Goal: Check status: Check status

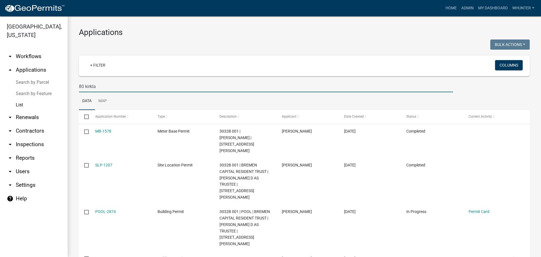
drag, startPoint x: 35, startPoint y: 80, endPoint x: 40, endPoint y: 81, distance: 5.1
click at [35, 80] on link "Search by Parcel" at bounding box center [34, 82] width 68 height 11
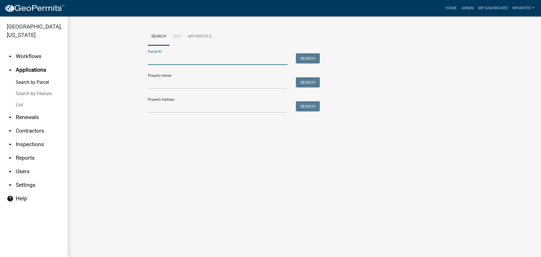
click at [167, 60] on input "Parcel ID:" at bounding box center [217, 59] width 139 height 12
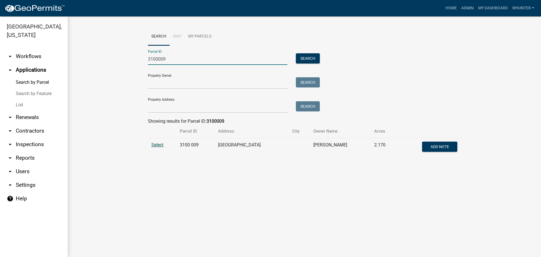
type input "3100009"
click at [158, 146] on span "Select" at bounding box center [157, 144] width 12 height 5
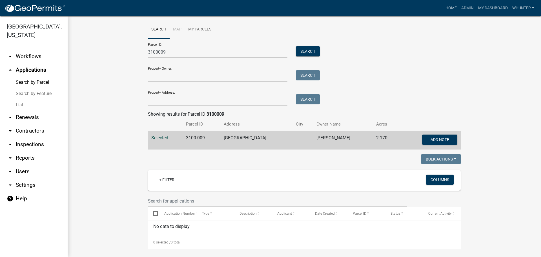
scroll to position [11, 0]
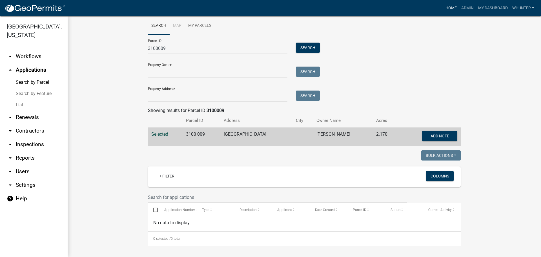
click at [453, 11] on link "Home" at bounding box center [451, 8] width 16 height 11
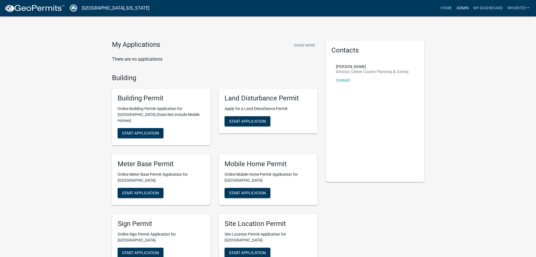
click at [467, 10] on link "Admin" at bounding box center [463, 8] width 17 height 11
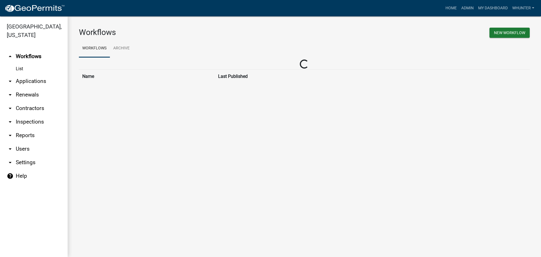
click at [13, 74] on link "List" at bounding box center [34, 68] width 68 height 11
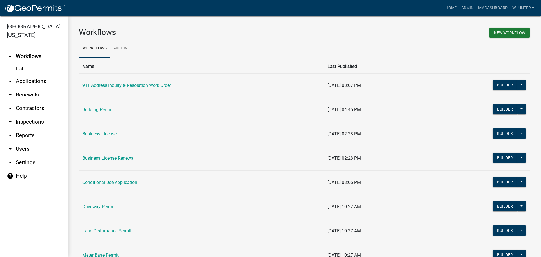
click at [25, 82] on link "arrow_drop_down Applications" at bounding box center [34, 81] width 68 height 14
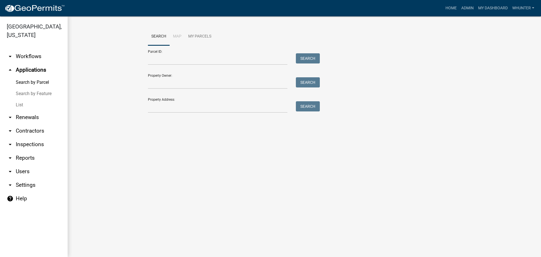
click at [37, 103] on link "List" at bounding box center [34, 104] width 68 height 11
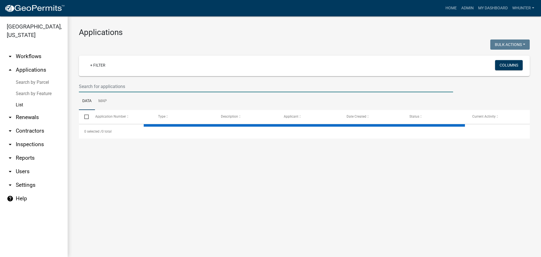
click at [135, 82] on input "text" at bounding box center [266, 87] width 374 height 12
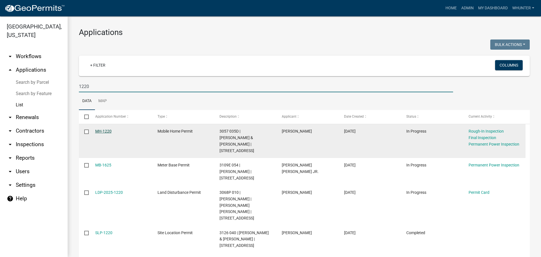
type input "1220"
click at [104, 131] on link "MH-1220" at bounding box center [103, 131] width 16 height 5
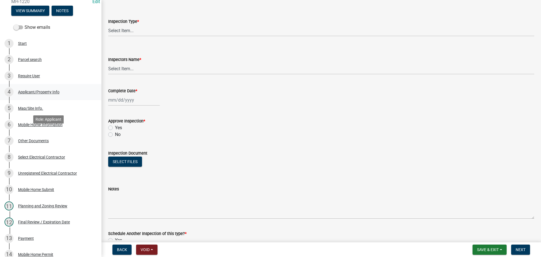
scroll to position [84, 0]
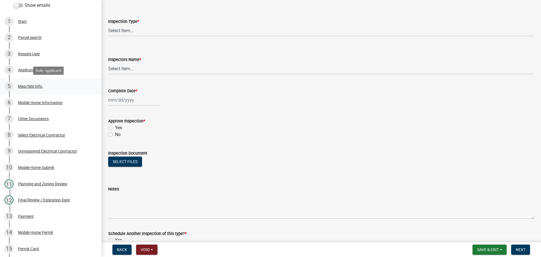
click at [48, 90] on div "5 Map/Site Info." at bounding box center [49, 86] width 88 height 9
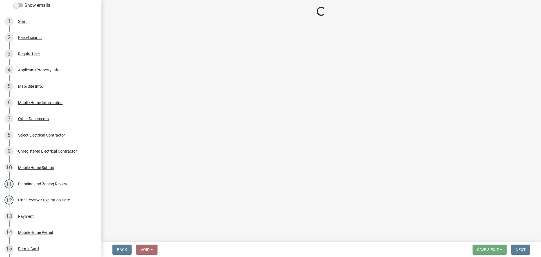
select select "92a37e23-3b7d-408e-b3c7-0afbe39b0942"
select select "c9feaa94-b03b-4165-97cf-90fdf63947c5"
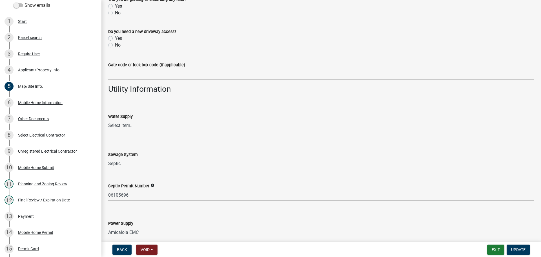
scroll to position [427, 0]
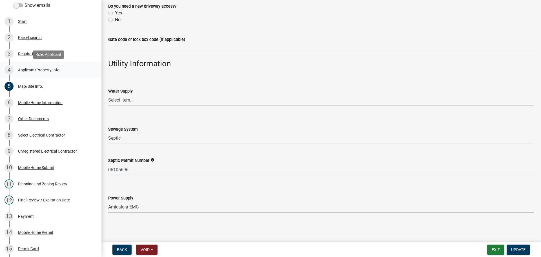
click at [62, 67] on div "4 Applicant/Property Info" at bounding box center [49, 69] width 88 height 9
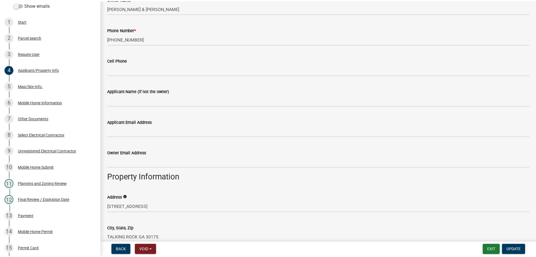
scroll to position [141, 0]
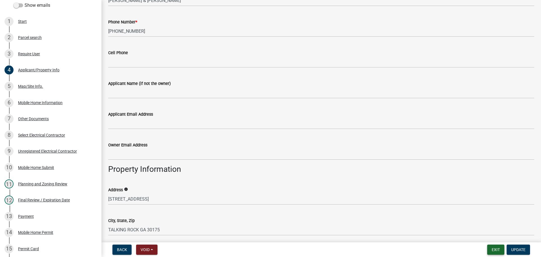
click at [494, 246] on button "Exit" at bounding box center [495, 249] width 17 height 10
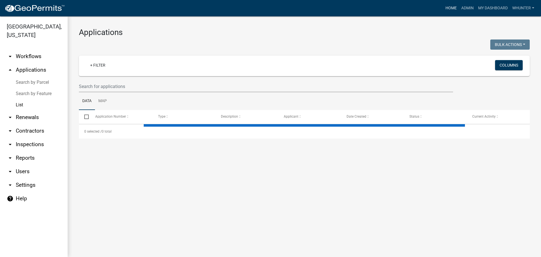
click at [444, 6] on link "Home" at bounding box center [451, 8] width 16 height 11
